Goal: Navigation & Orientation: Find specific page/section

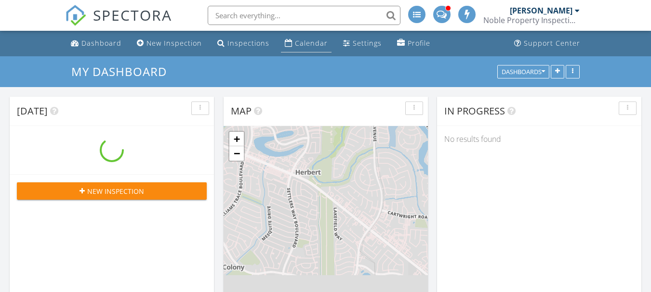
scroll to position [5, 5]
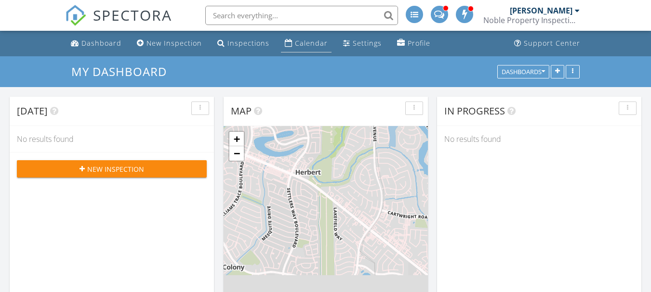
click at [305, 44] on div "Calendar" at bounding box center [311, 43] width 33 height 9
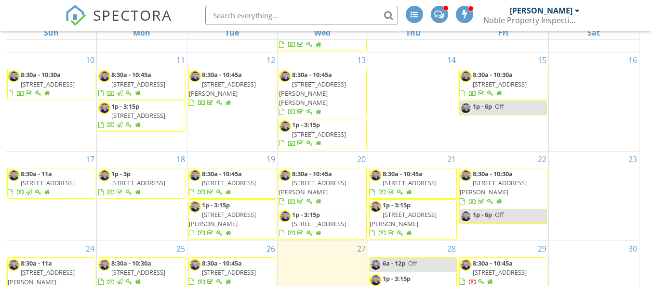
scroll to position [232, 0]
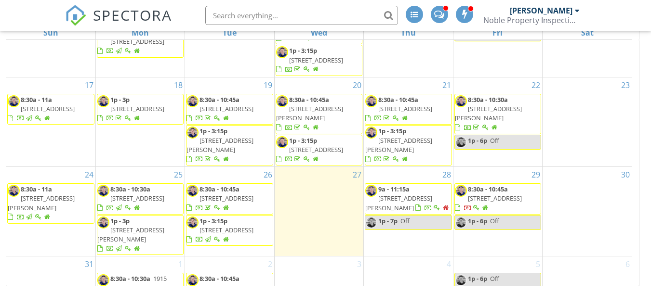
scroll to position [241, 0]
